Goal: Information Seeking & Learning: Find specific fact

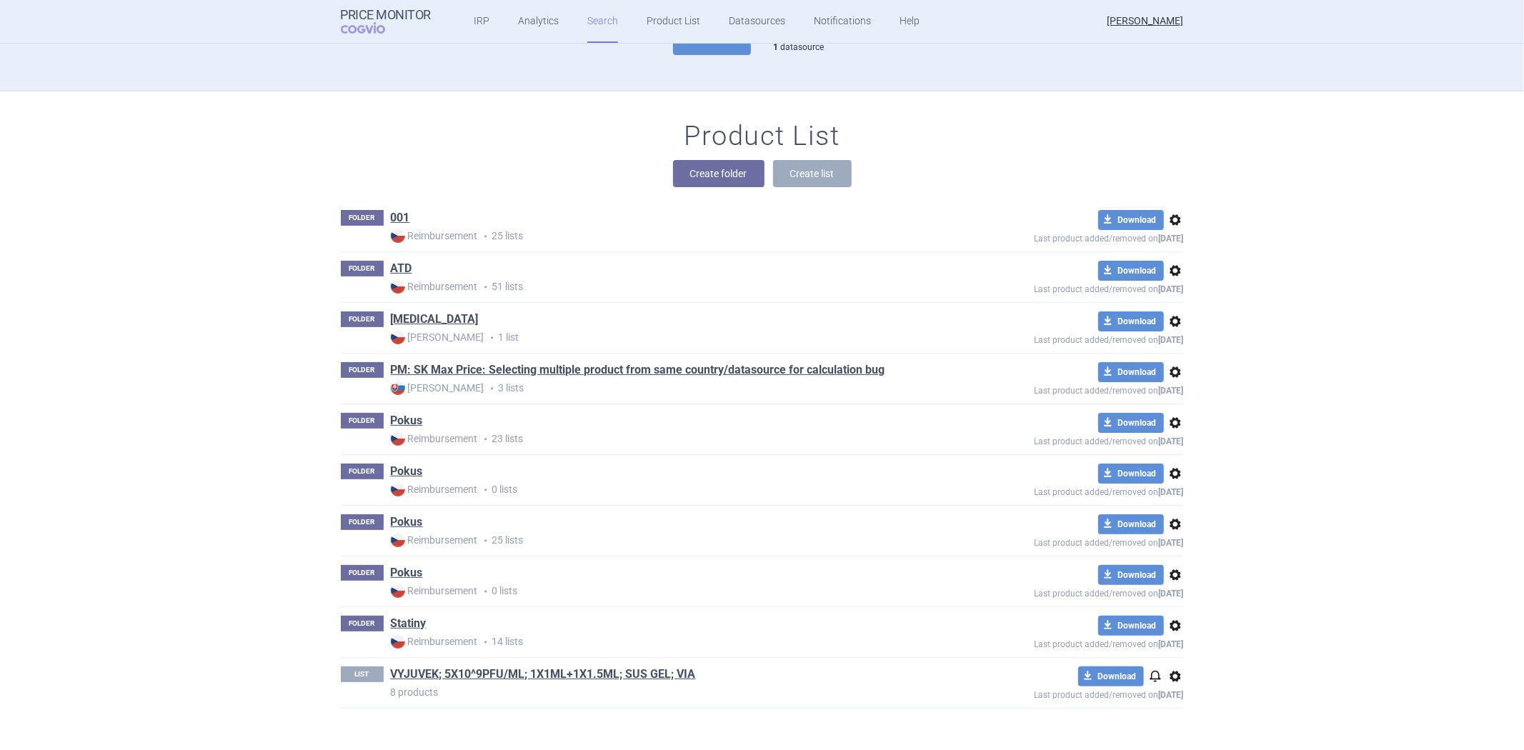
scroll to position [83, 0]
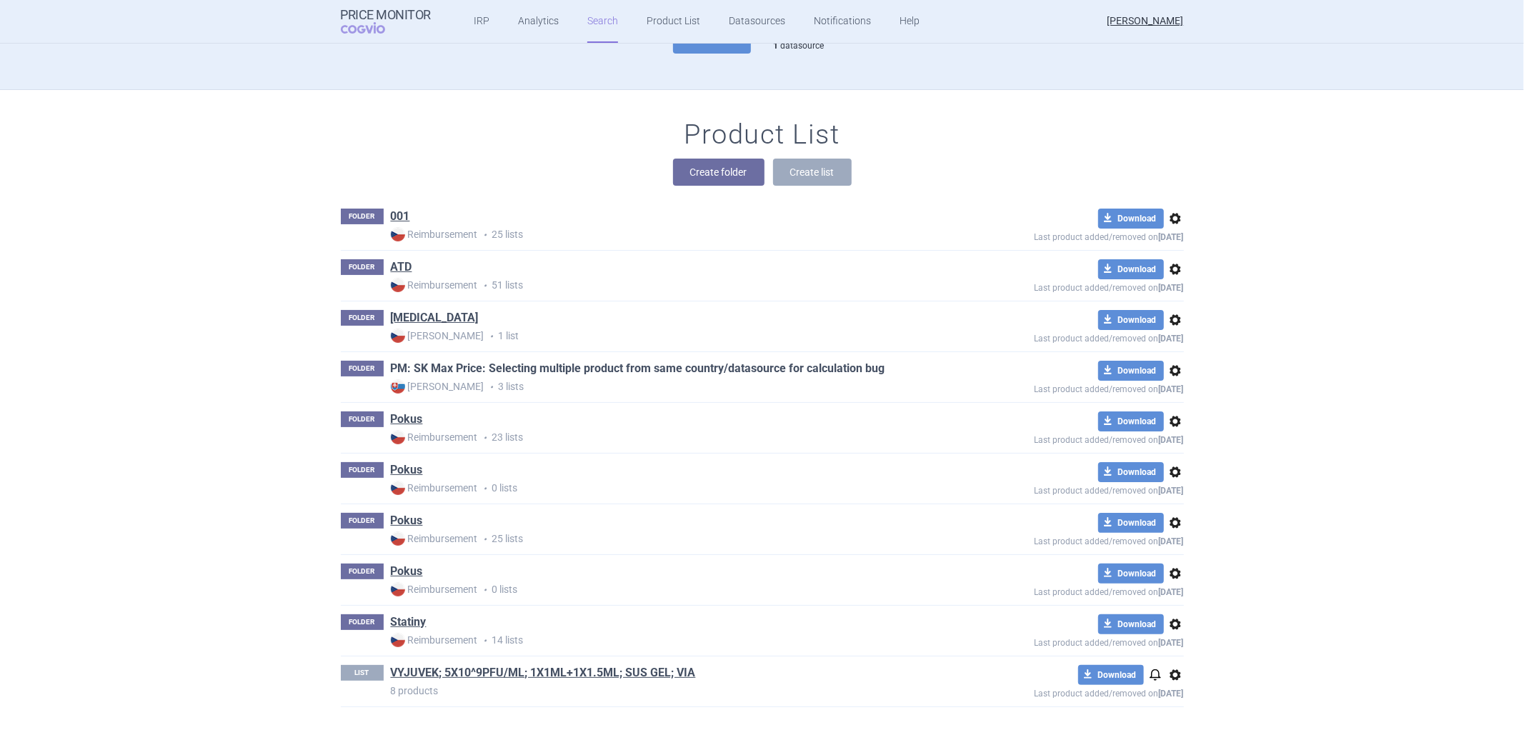
click at [442, 369] on link "PM: SK Max Price: Selecting multiple product from same country/datasource for c…" at bounding box center [638, 369] width 495 height 16
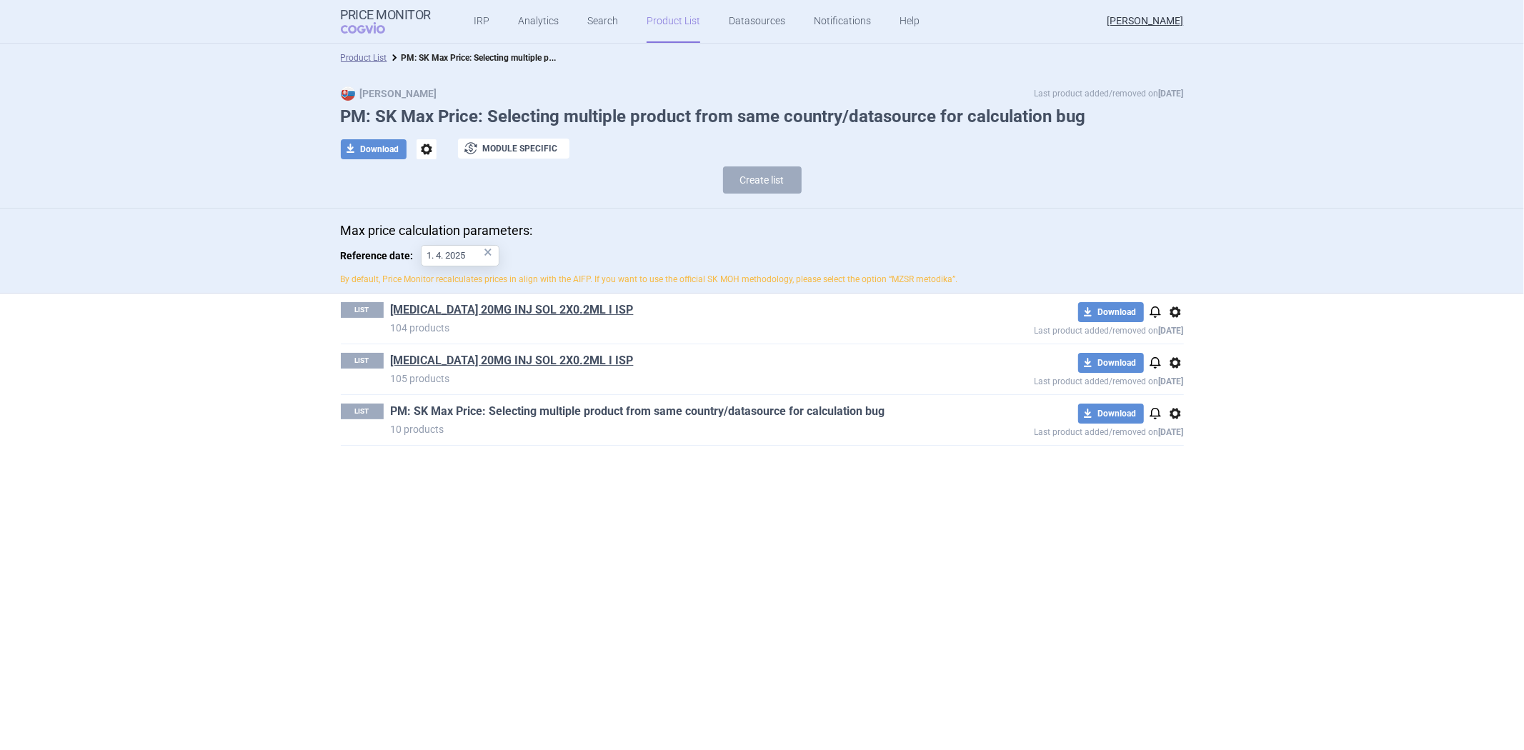
click at [452, 417] on link "PM: SK Max Price: Selecting multiple product from same country/datasource for c…" at bounding box center [638, 412] width 495 height 16
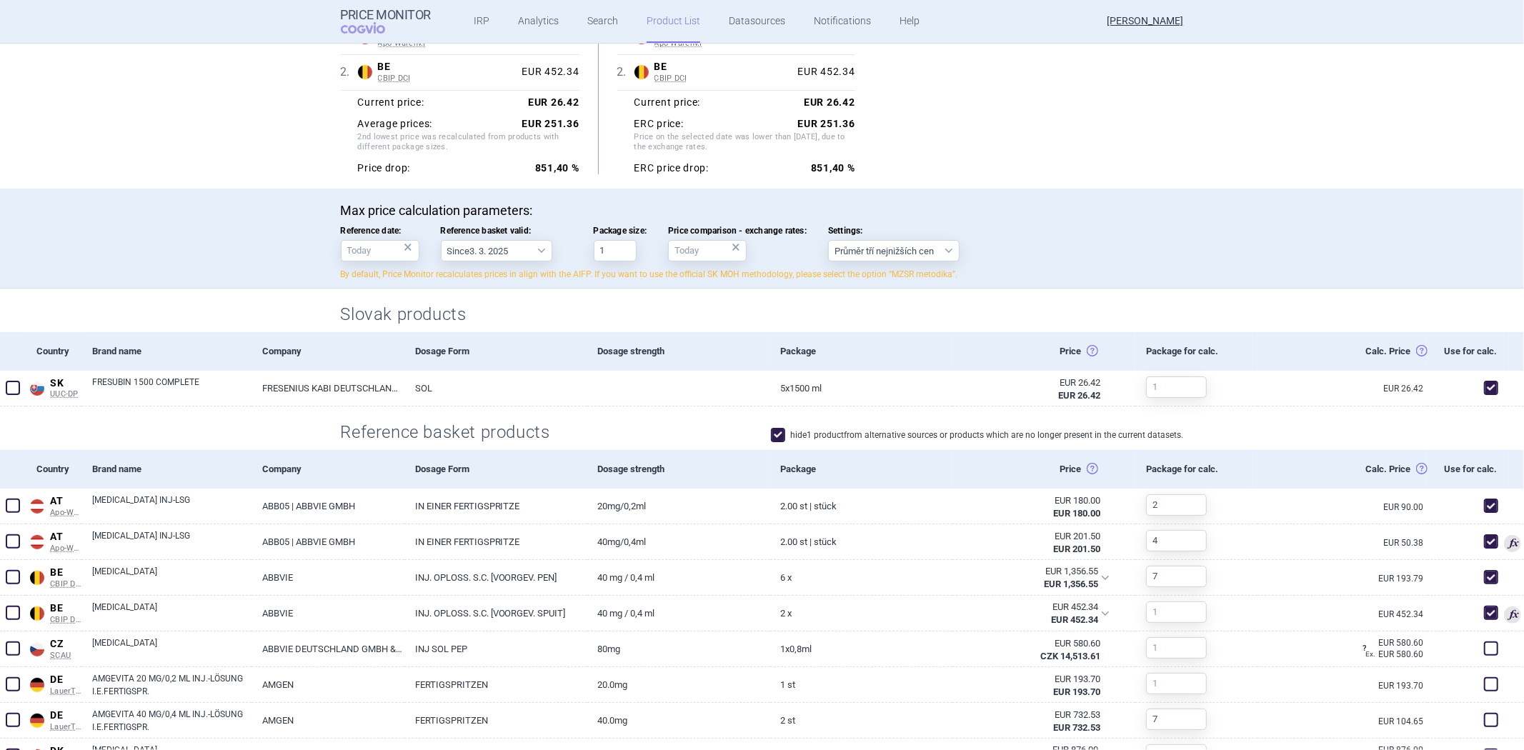
scroll to position [238, 0]
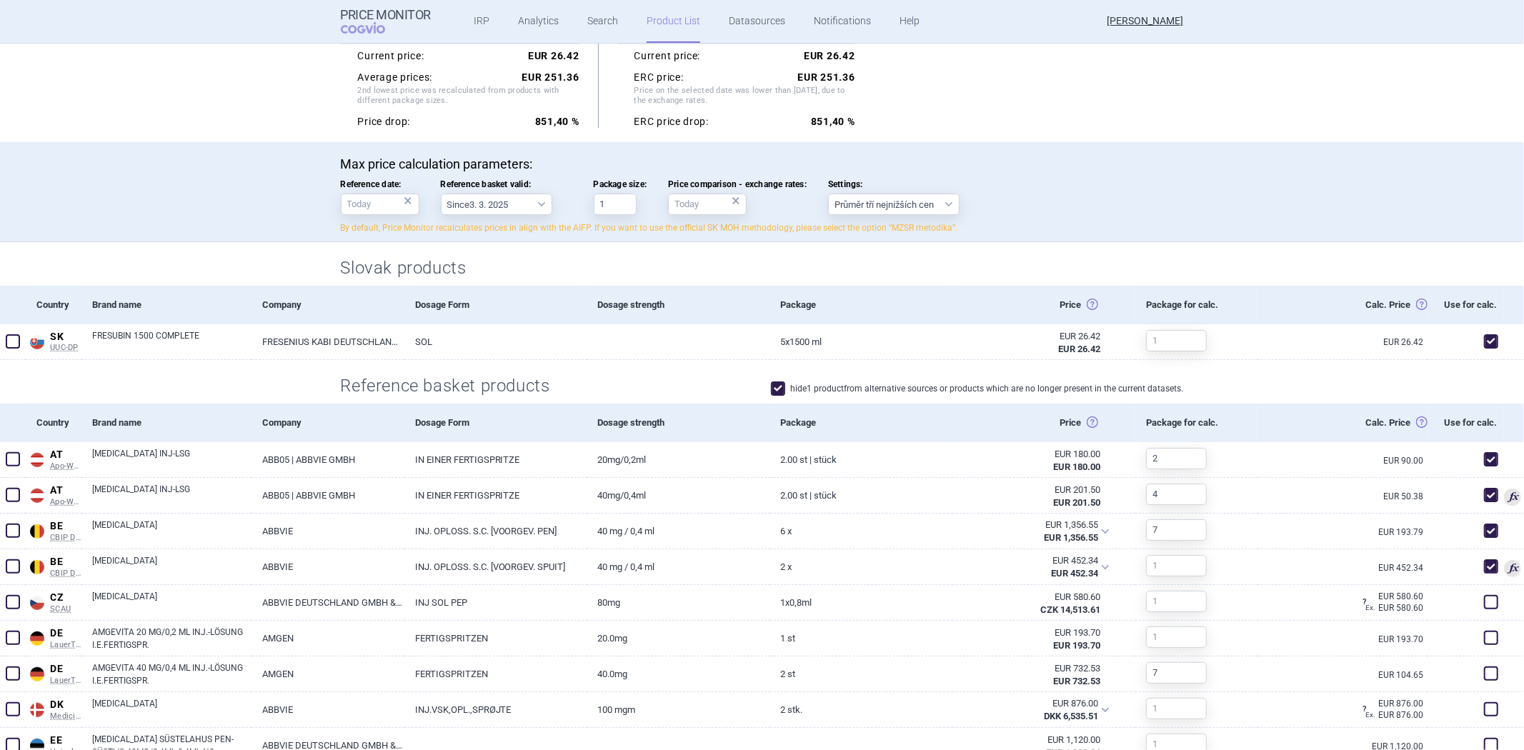
click at [302, 384] on section "Lowest recalculated ex-factory prices: 1 . AT Apo-Warenv.I [GEOGRAPHIC_DATA] Ap…" at bounding box center [762, 650] width 1524 height 1413
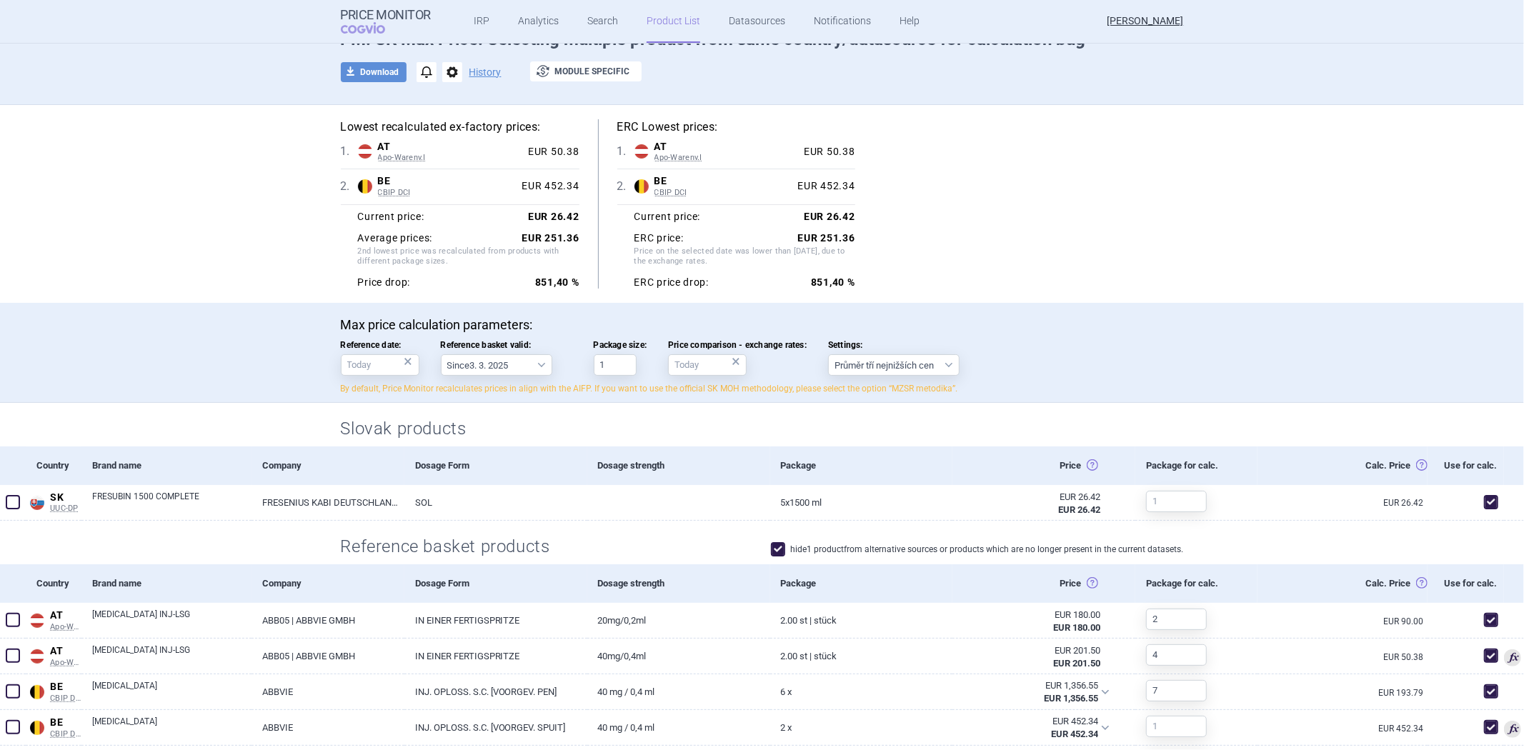
scroll to position [0, 0]
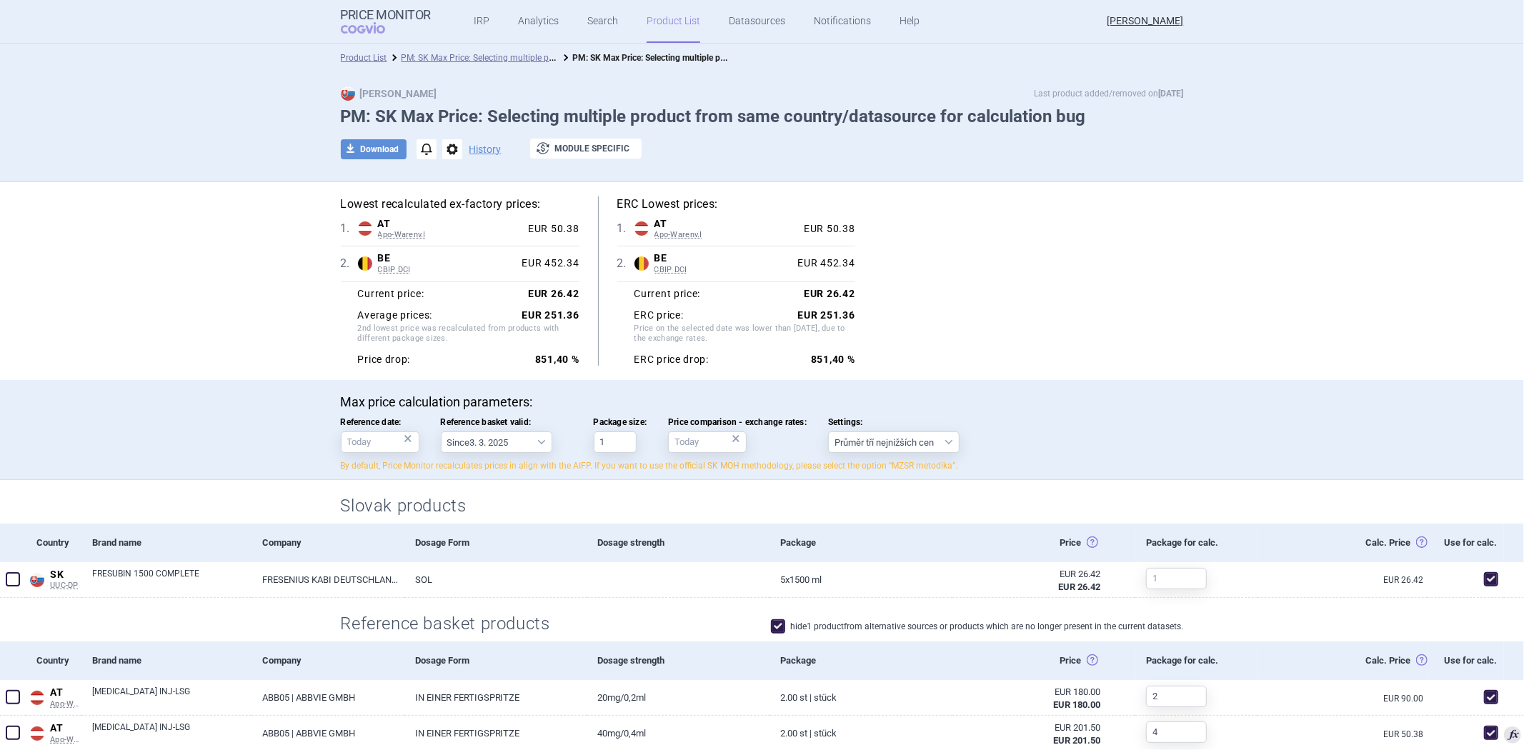
click at [387, 52] on li "PM: SK Max Price: Selecting multiple product from same country/datasource for c…" at bounding box center [473, 58] width 172 height 14
click at [363, 67] on div "Product List PM: SK Max Price: Selecting multiple product from same country/dat…" at bounding box center [762, 58] width 1524 height 29
click at [369, 56] on link "Product List" at bounding box center [364, 58] width 46 height 10
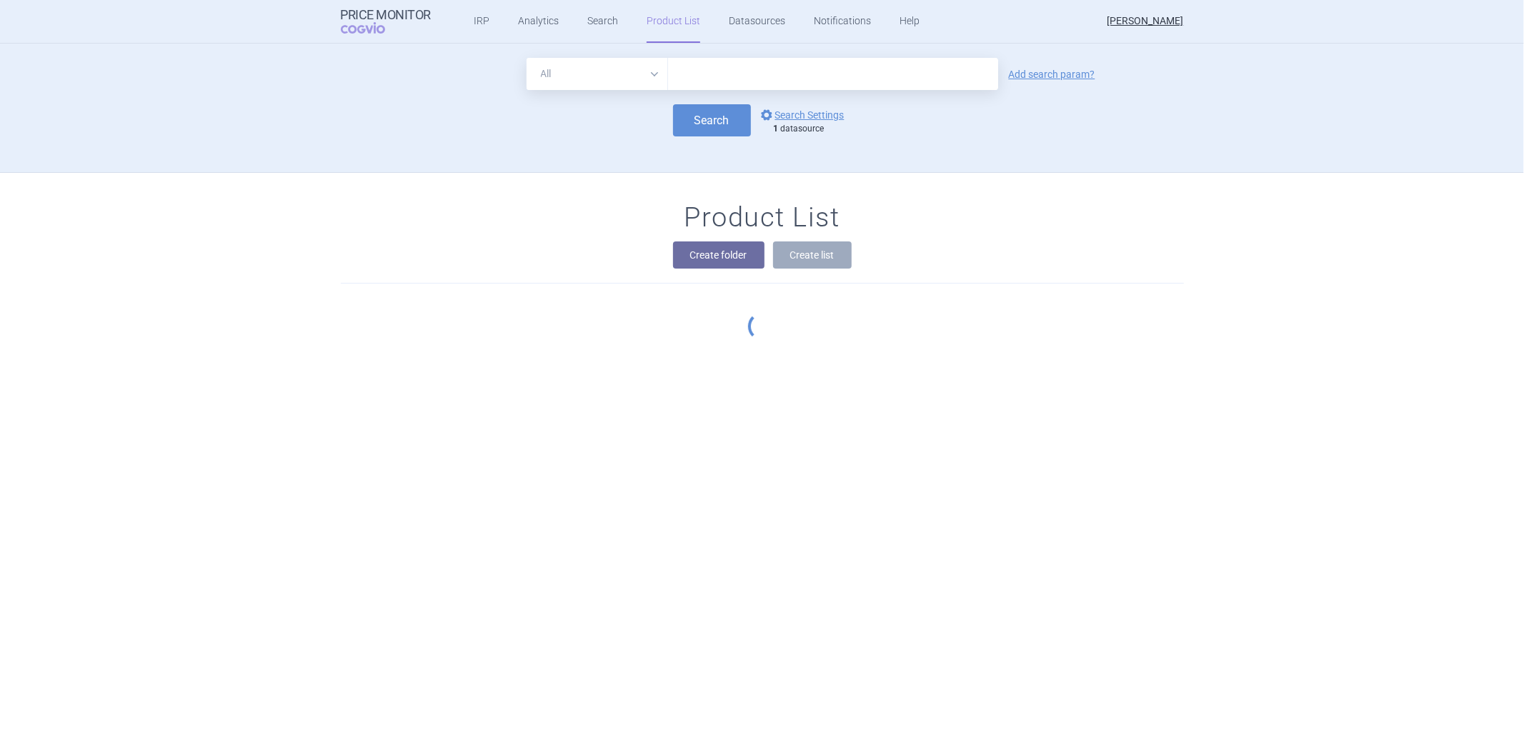
scroll to position [83, 0]
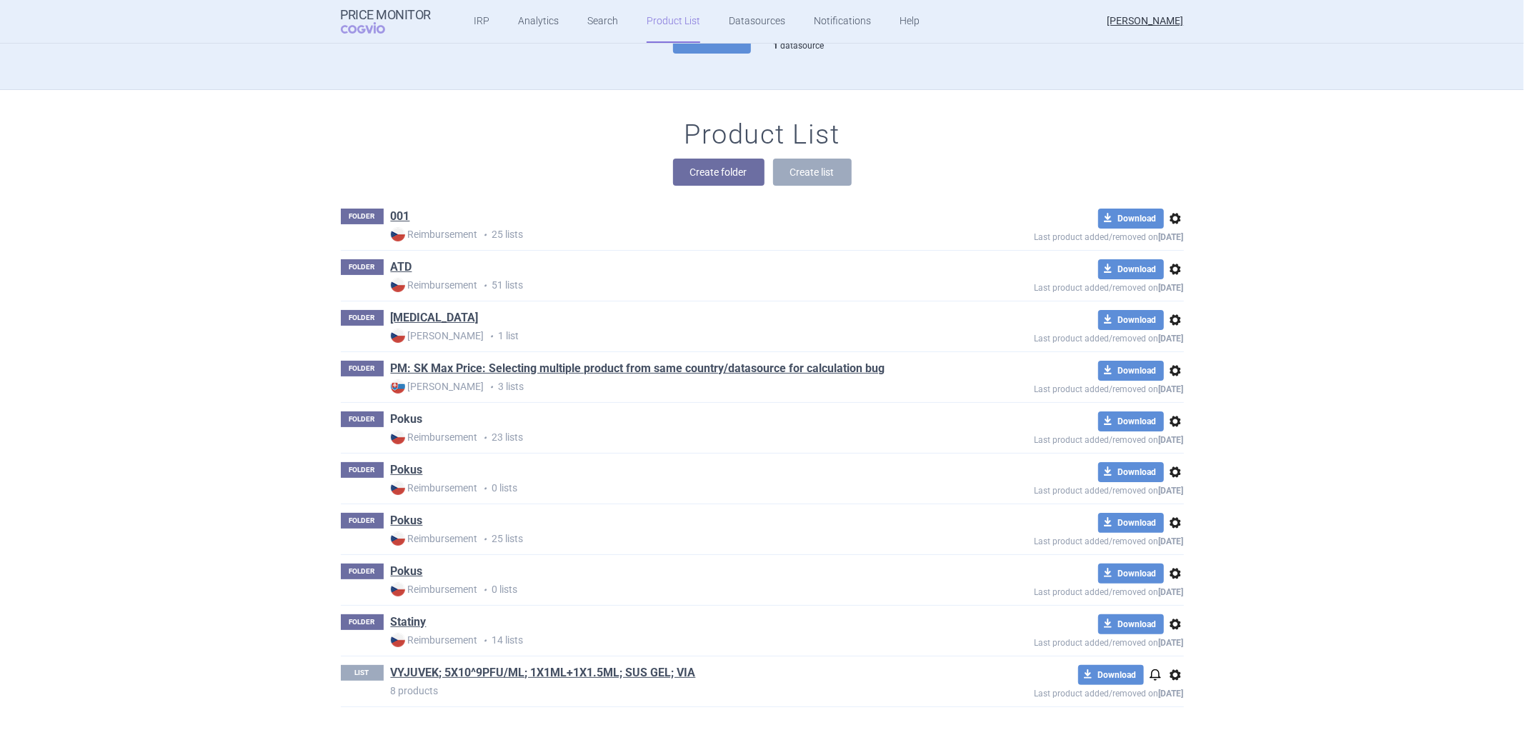
click at [393, 426] on link "Pokus" at bounding box center [407, 420] width 32 height 16
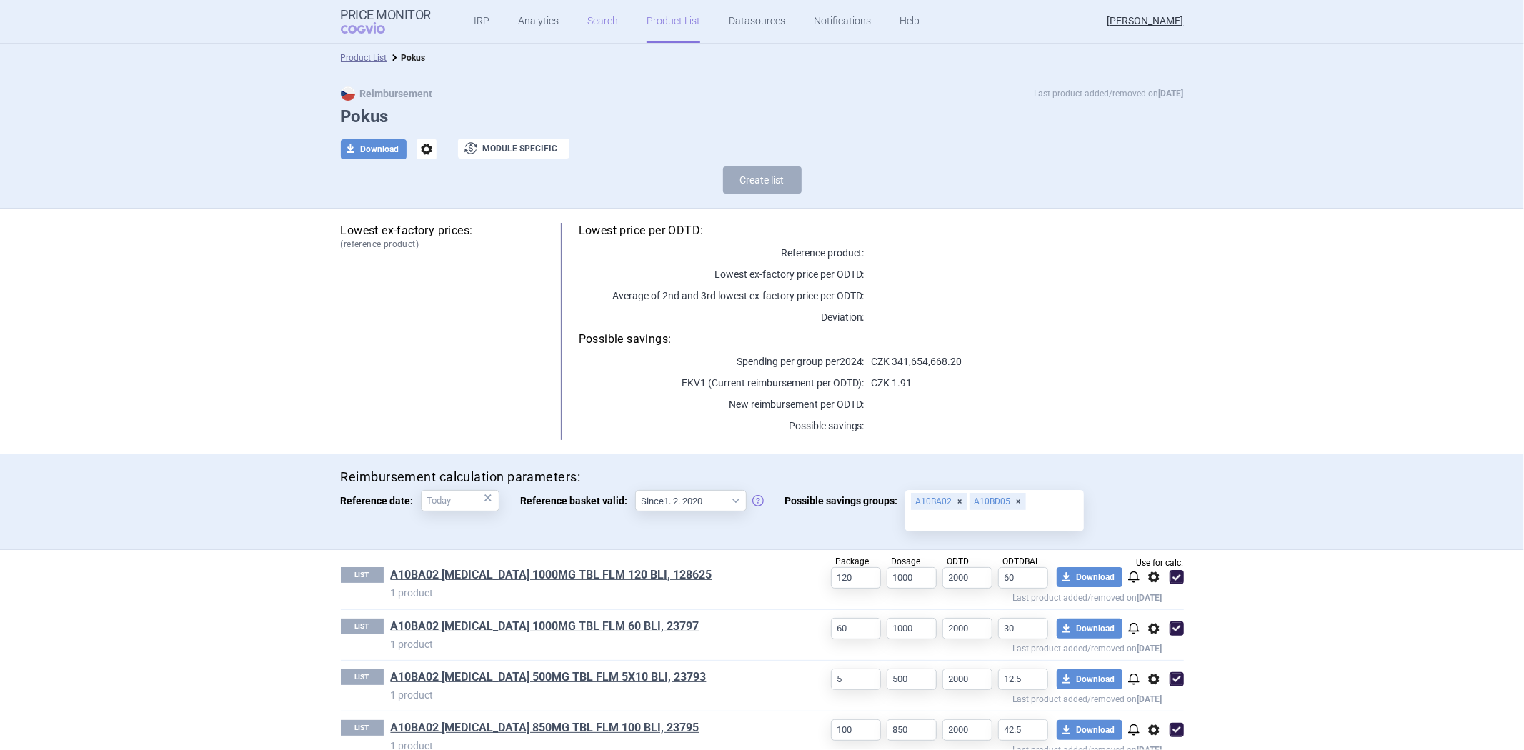
click at [587, 16] on link "Search" at bounding box center [602, 21] width 31 height 43
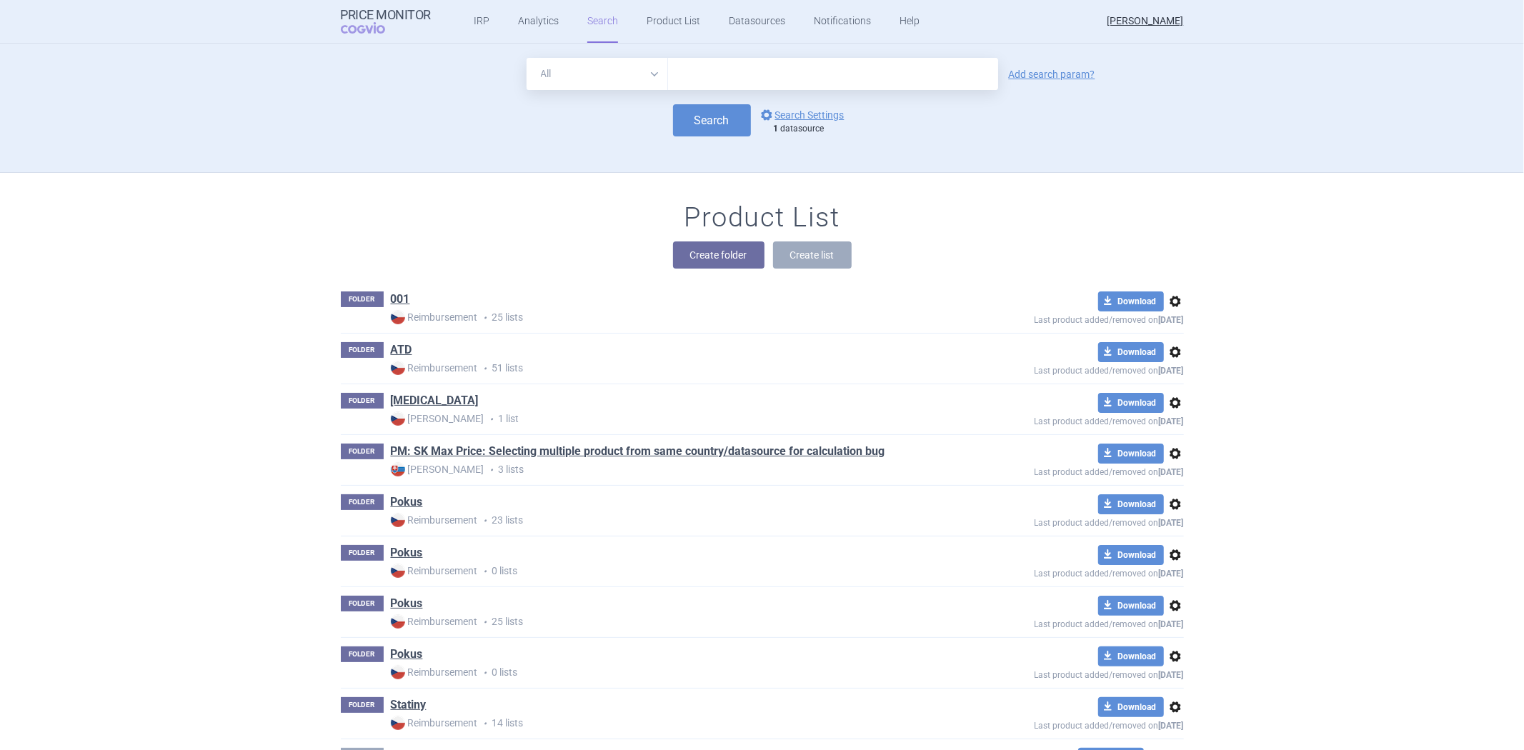
click at [720, 79] on input "text" at bounding box center [833, 74] width 330 height 32
type input "adatam"
click at [831, 113] on link "options Search Settings" at bounding box center [801, 114] width 86 height 17
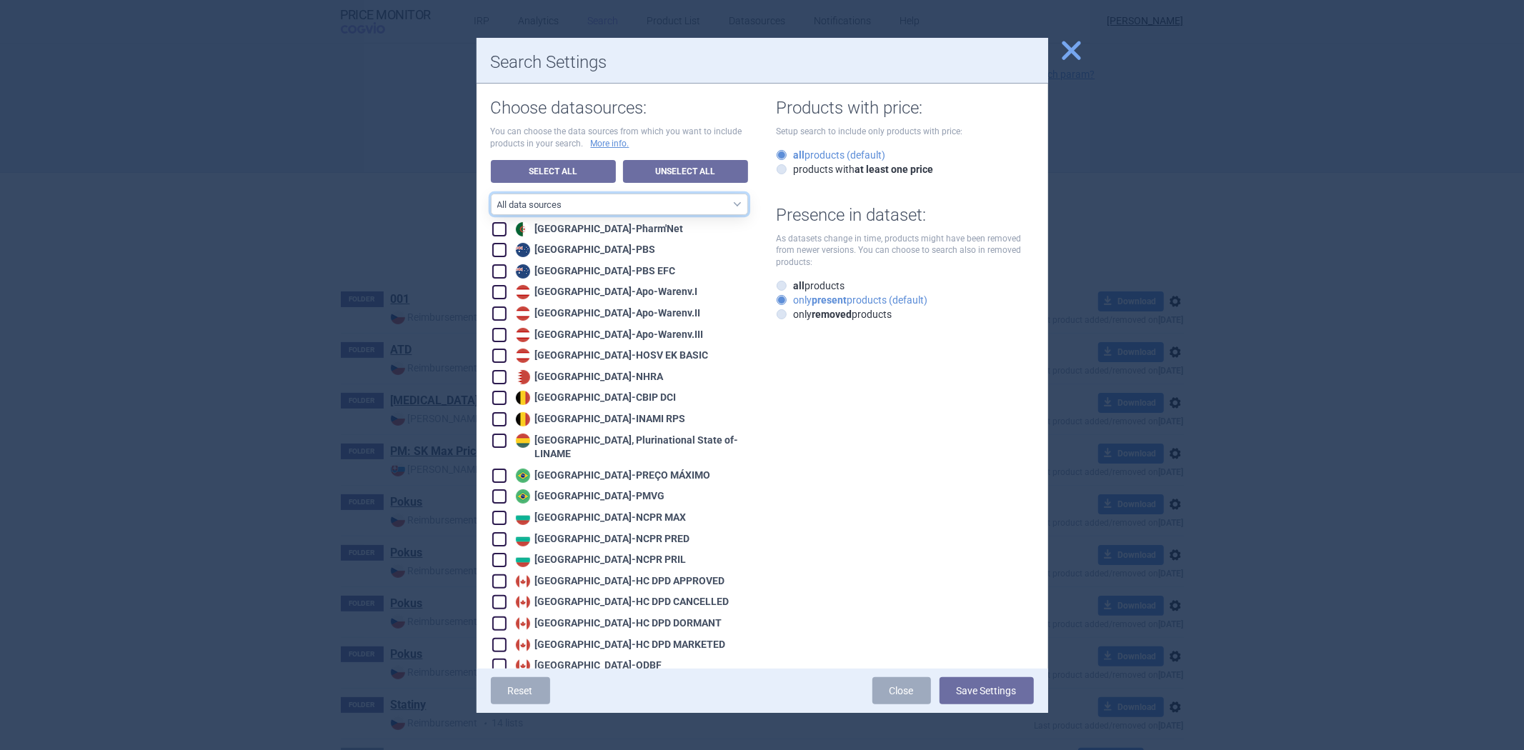
click at [669, 199] on select "All data sources CZ reference sources - Reimbursement SK reference sources - Of…" at bounding box center [619, 204] width 257 height 21
click at [681, 172] on link "Unselect All" at bounding box center [685, 171] width 125 height 23
checkbox input "false"
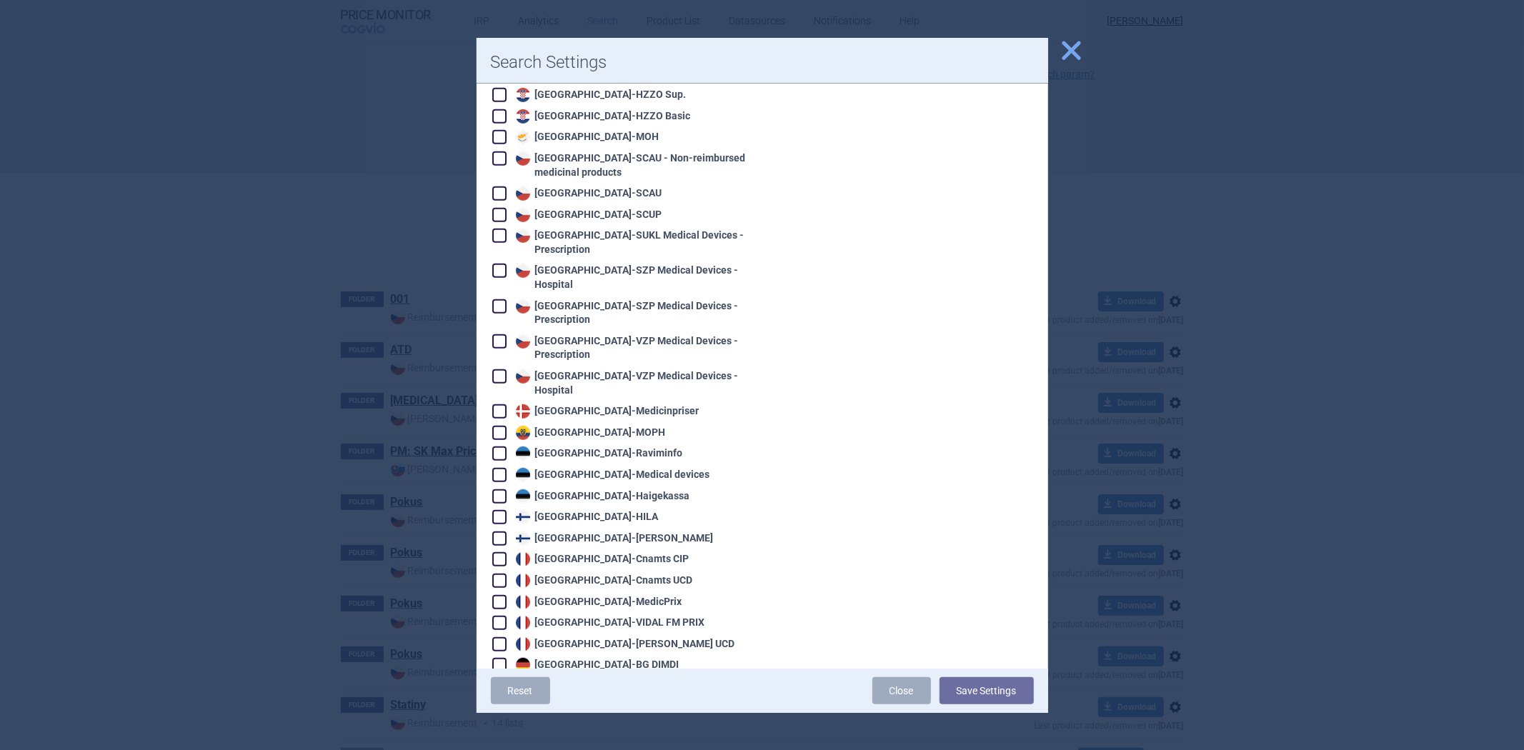
scroll to position [635, 0]
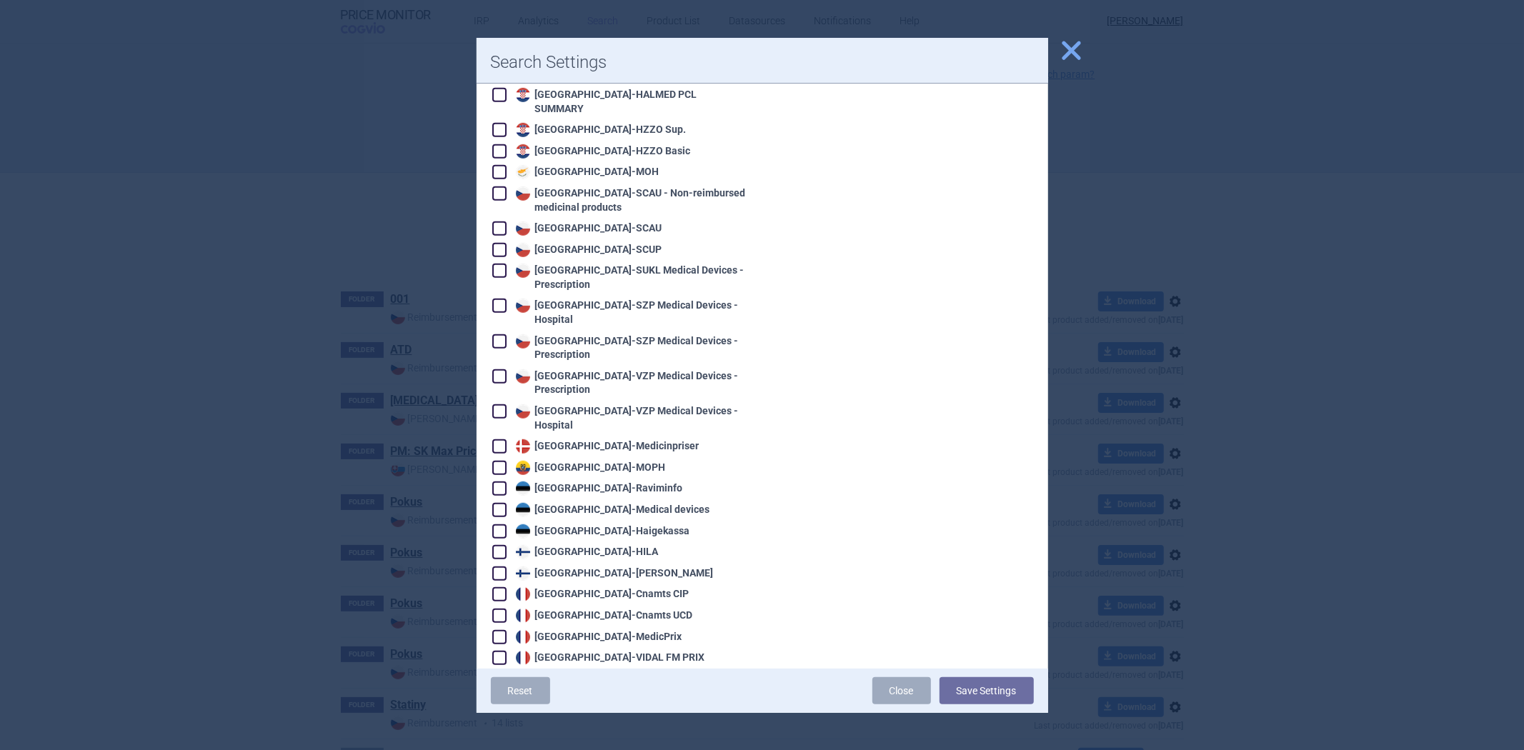
click at [600, 222] on div "Czech Republic - SCAU" at bounding box center [587, 229] width 150 height 14
checkbox input "true"
click at [582, 243] on div "Czech Republic - SCUP" at bounding box center [587, 250] width 150 height 14
checkbox input "true"
click at [966, 683] on button "Save Settings" at bounding box center [987, 690] width 94 height 27
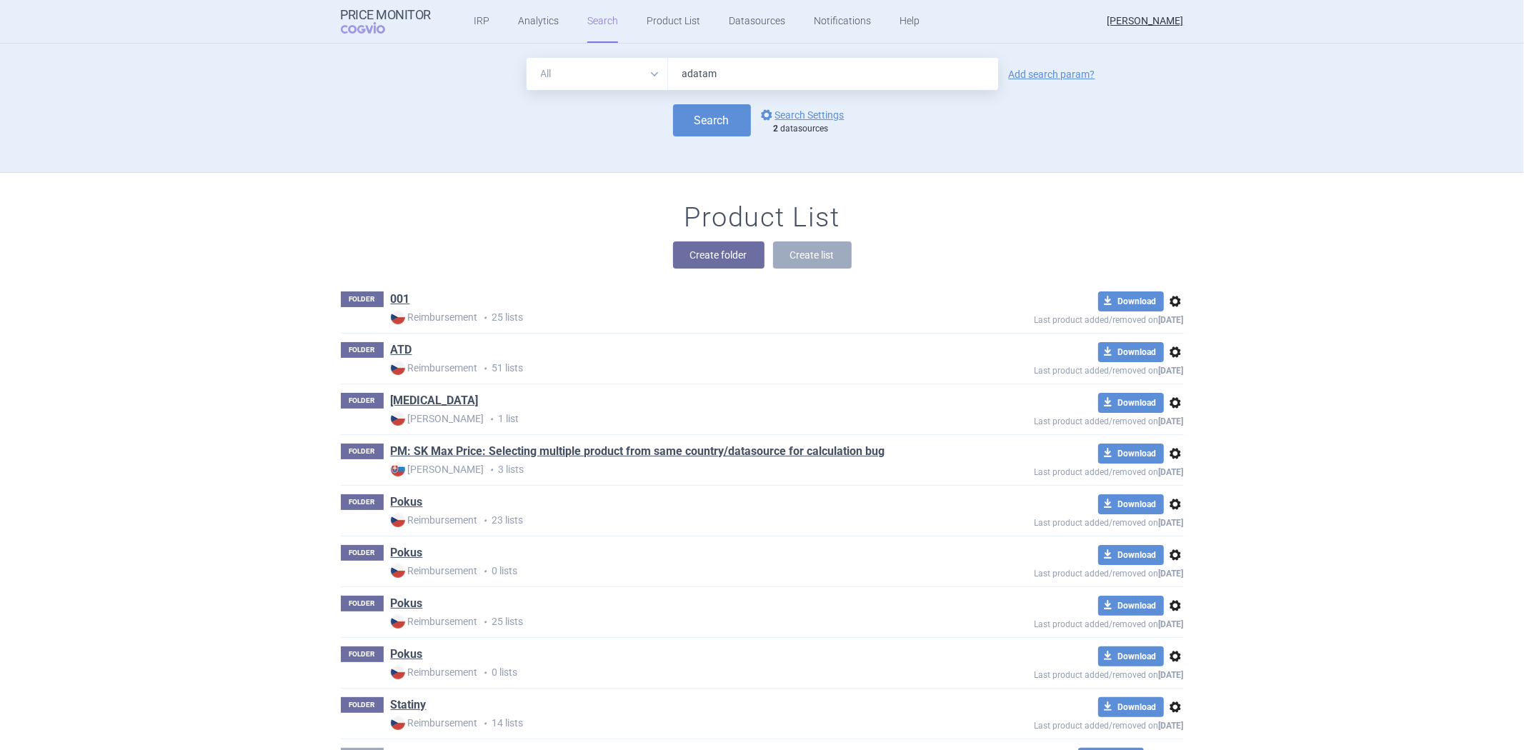
click at [720, 136] on div "All Brand Name ATC Company Active Substance Country Newer than adatam Add searc…" at bounding box center [762, 115] width 900 height 114
click at [717, 124] on button "Search" at bounding box center [712, 120] width 78 height 32
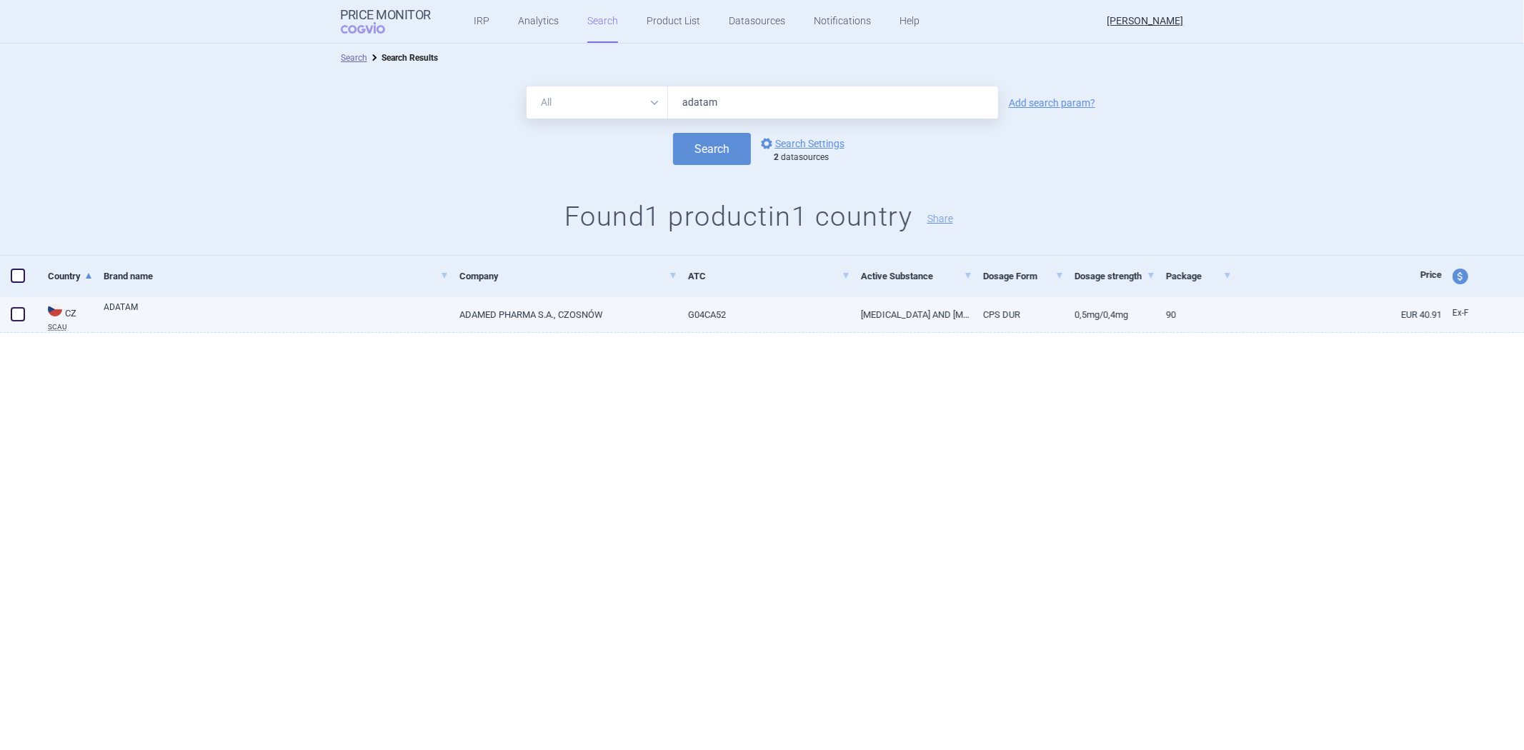
click at [604, 312] on link "ADAMED PHARMA S.A., CZOSNÓW" at bounding box center [563, 314] width 229 height 35
select select "EUR"
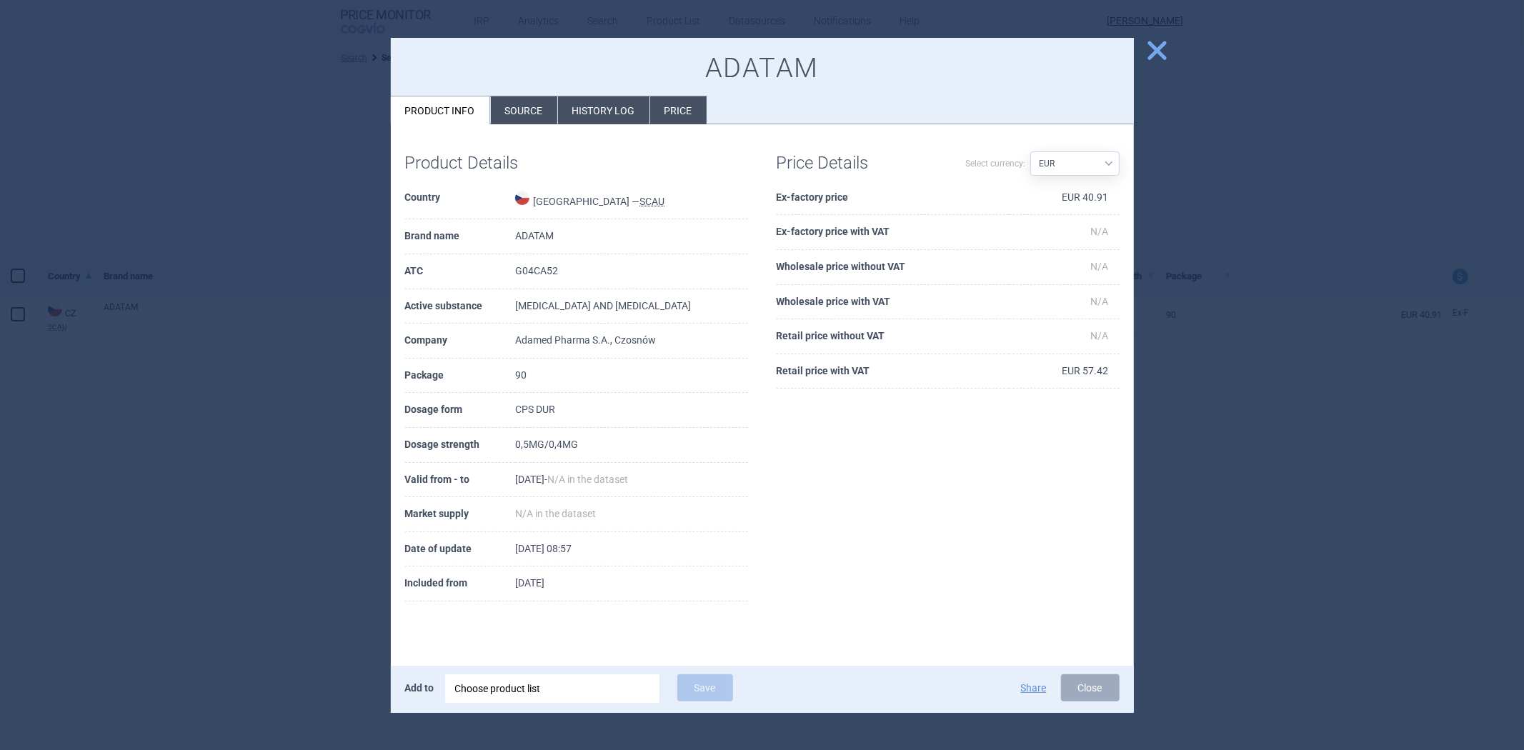
click at [527, 94] on div "ADATAM Product info Source History log Price" at bounding box center [762, 81] width 743 height 87
click at [516, 103] on li "Source" at bounding box center [524, 110] width 66 height 28
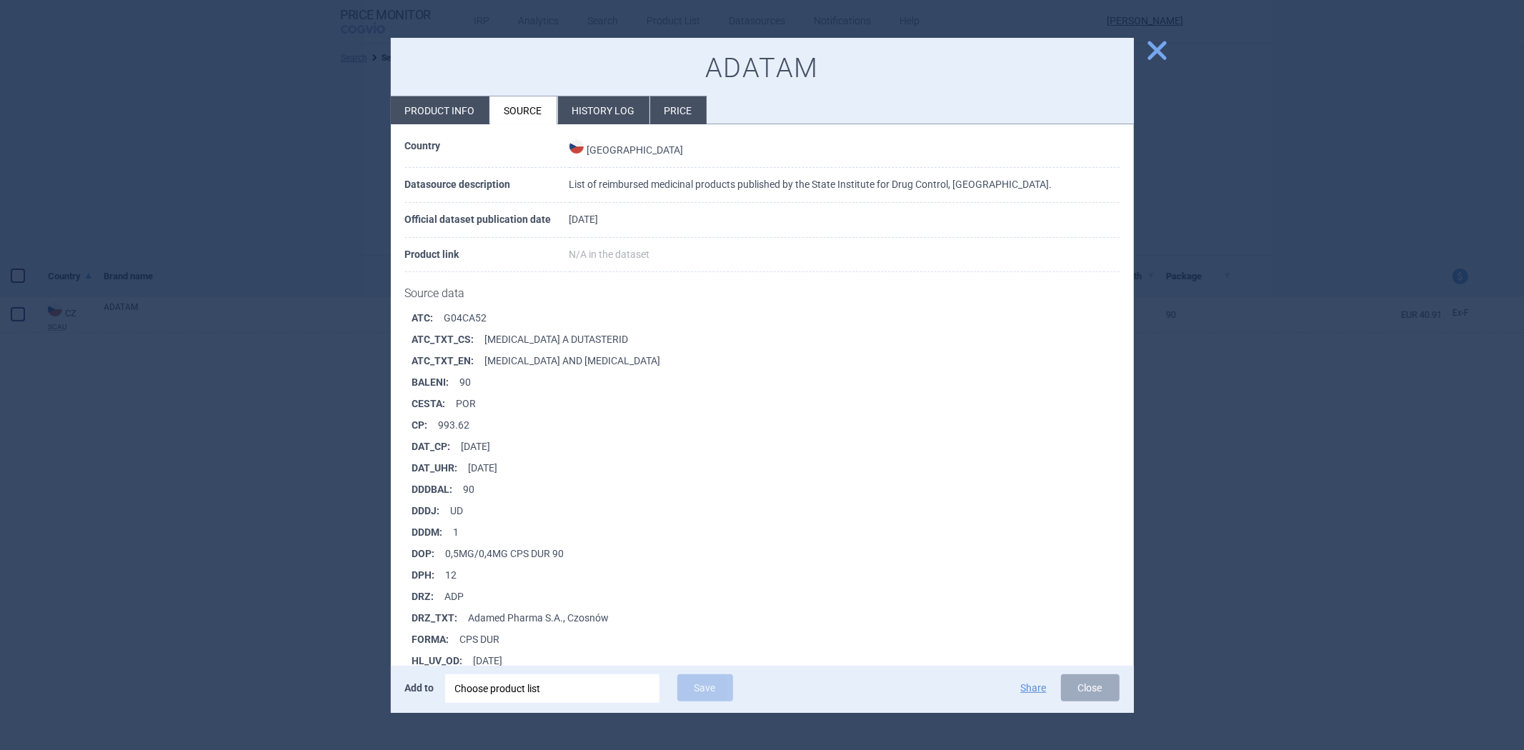
scroll to position [79, 0]
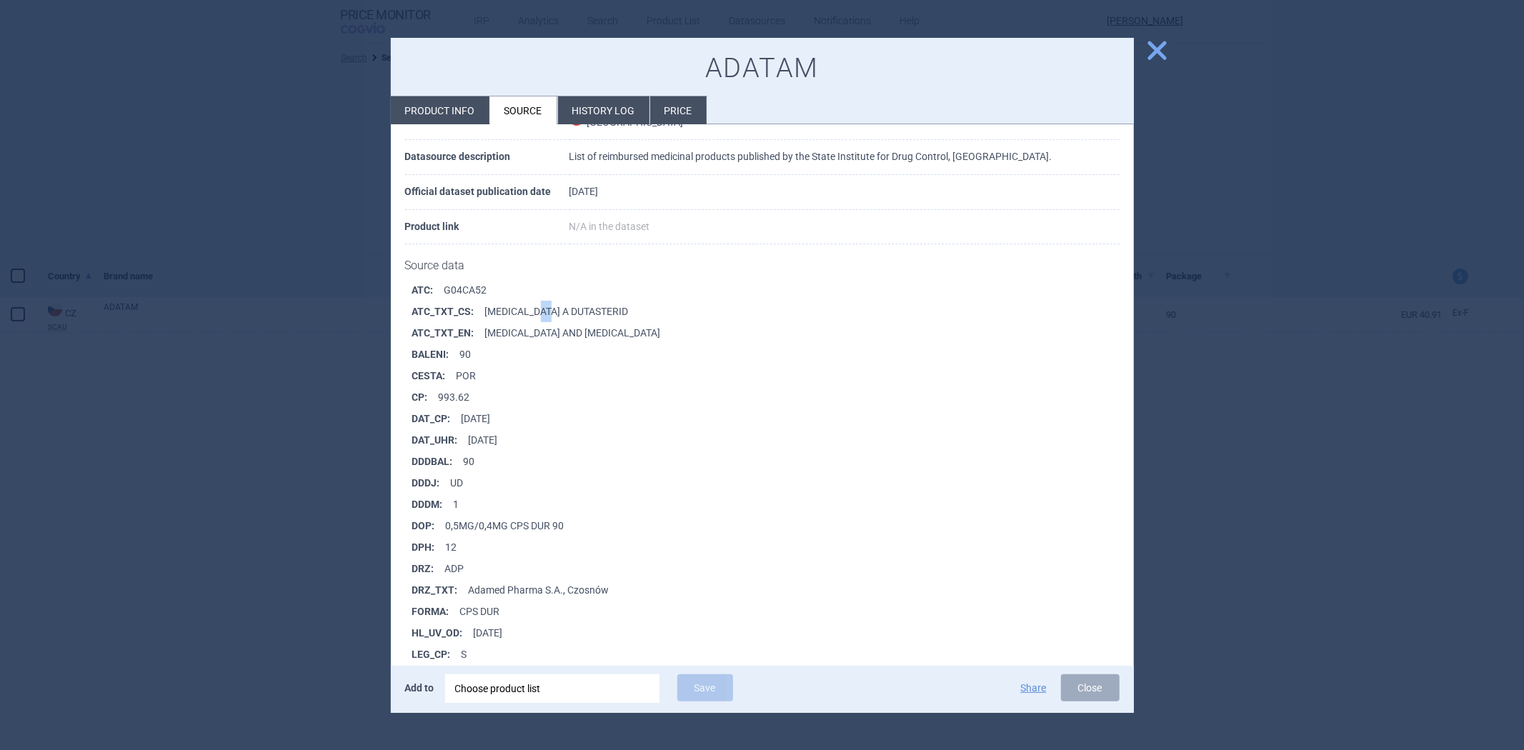
drag, startPoint x: 555, startPoint y: 308, endPoint x: 544, endPoint y: 310, distance: 10.9
click at [544, 310] on li "ATC_TXT_CS : [MEDICAL_DATA] A DUTASTERID" at bounding box center [773, 311] width 722 height 21
click at [577, 310] on li "ATC_TXT_CS : [MEDICAL_DATA] A DUTASTERID" at bounding box center [773, 311] width 722 height 21
